Goal: Navigation & Orientation: Understand site structure

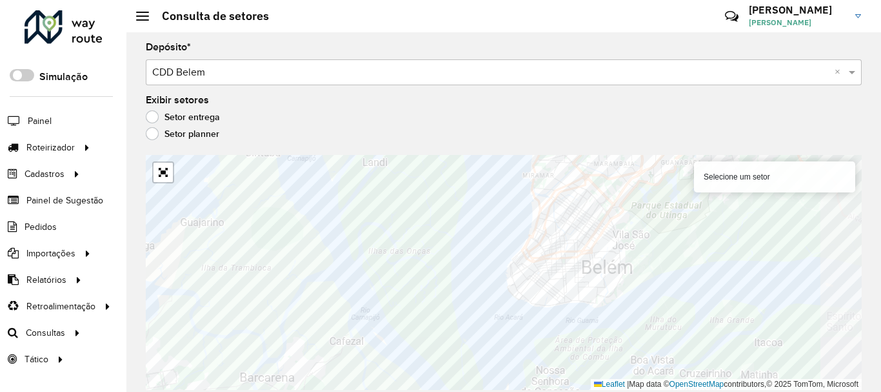
click at [583, 385] on div "Selecione um setor Leaflet | Map data © OpenStreetMap contributors,© 2025 TomTo…" at bounding box center [504, 272] width 716 height 235
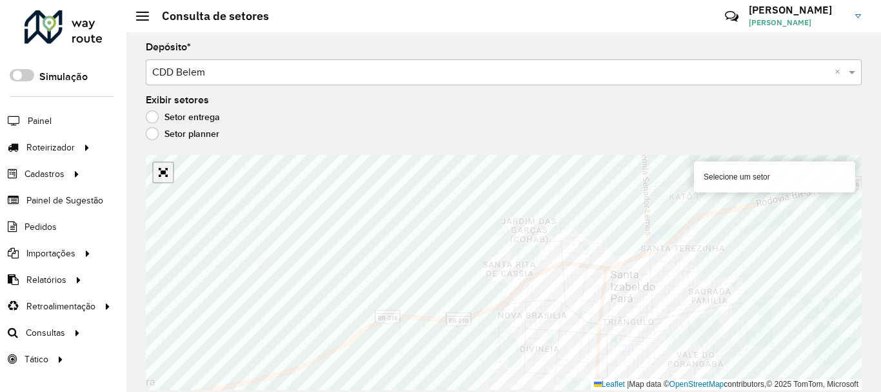
click at [166, 168] on link "Abrir mapa em tela cheia" at bounding box center [163, 172] width 19 height 19
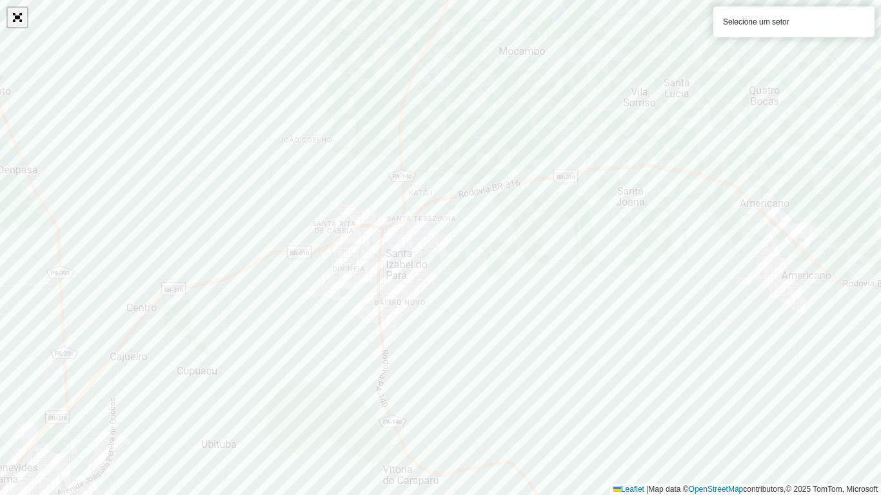
click at [21, 22] on link "Abrir mapa em tela cheia" at bounding box center [17, 17] width 19 height 19
